Goal: Navigation & Orientation: Understand site structure

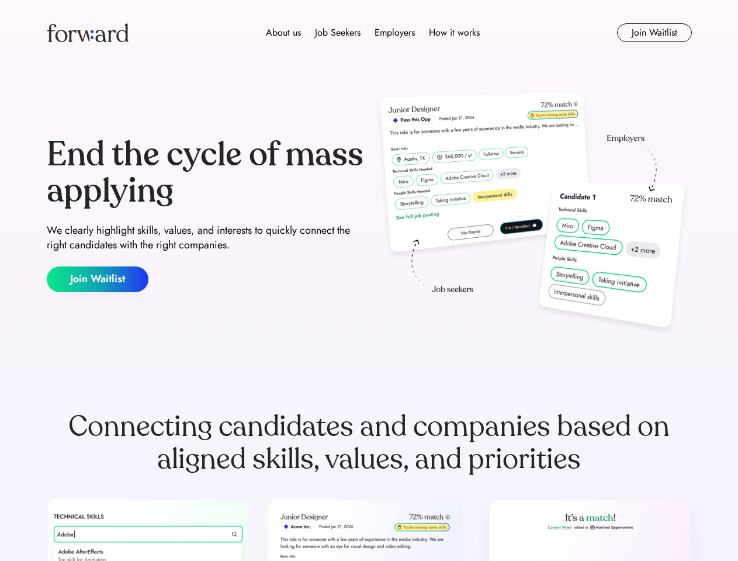
click at [369, 281] on div "End the cycle of mass applying We clearly highlight skills, values, and interes…" at bounding box center [369, 214] width 645 height 251
click at [369, 33] on div "About us Job Seekers Employers How it works" at bounding box center [373, 33] width 461 height 14
click at [88, 33] on img at bounding box center [88, 32] width 82 height 19
click at [373, 33] on div "About us Job Seekers Employers How it works" at bounding box center [373, 33] width 461 height 14
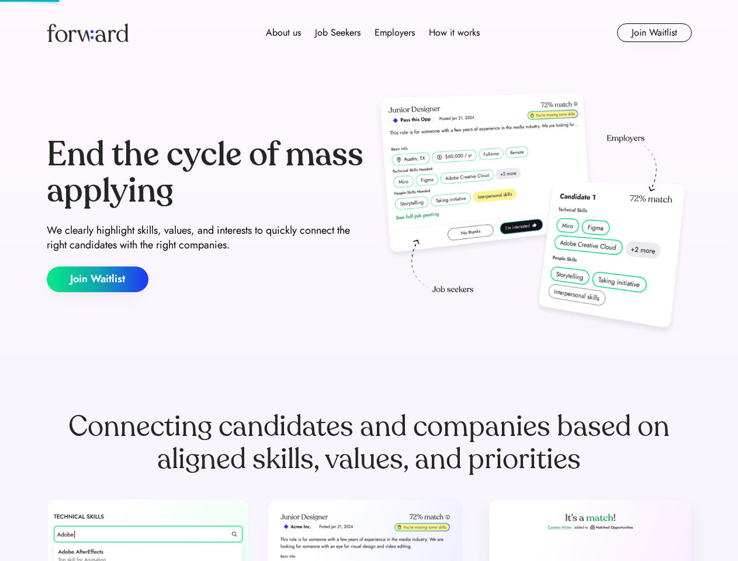
click at [283, 33] on div "About us" at bounding box center [283, 33] width 35 height 14
click at [338, 33] on div "Job Seekers" at bounding box center [338, 33] width 46 height 14
click at [395, 33] on div "Employers" at bounding box center [395, 33] width 40 height 14
click at [454, 33] on div "How it works" at bounding box center [454, 33] width 51 height 14
click at [654, 33] on button "Join Waitlist" at bounding box center [654, 32] width 75 height 19
